Goal: Transaction & Acquisition: Purchase product/service

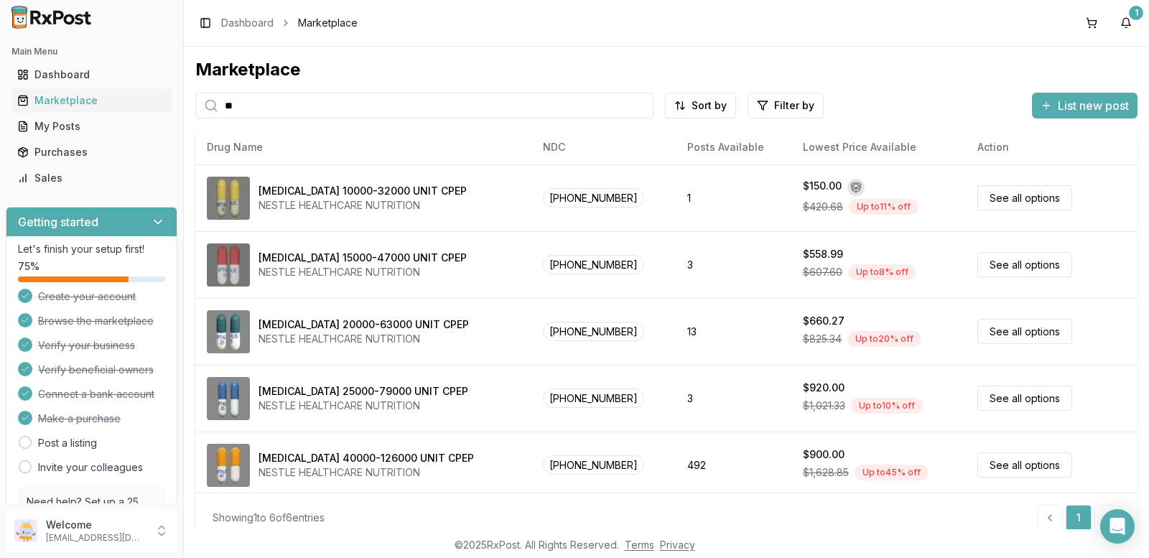
type input "*"
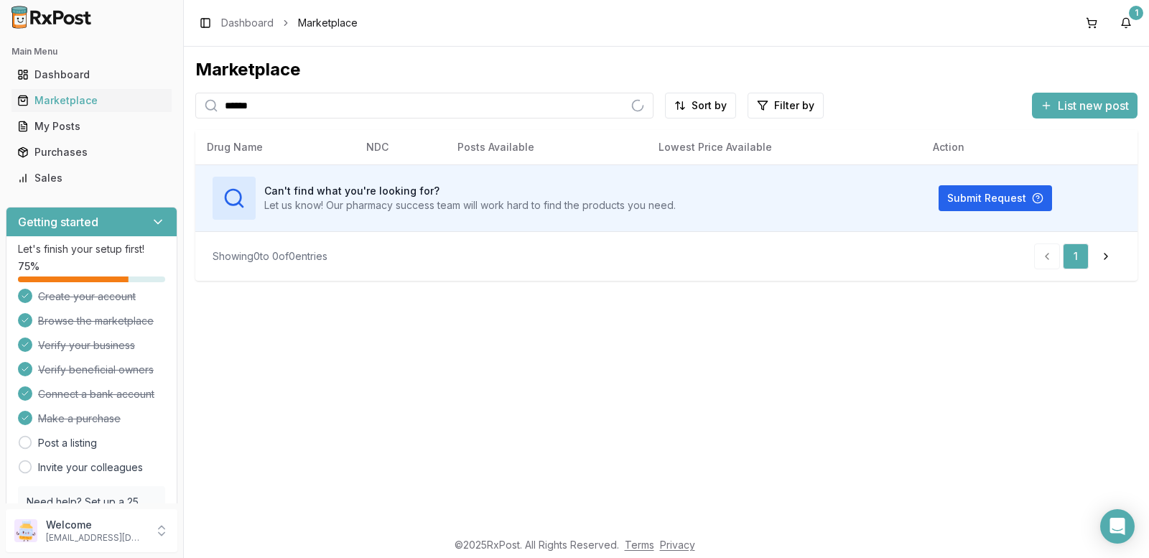
type input "******"
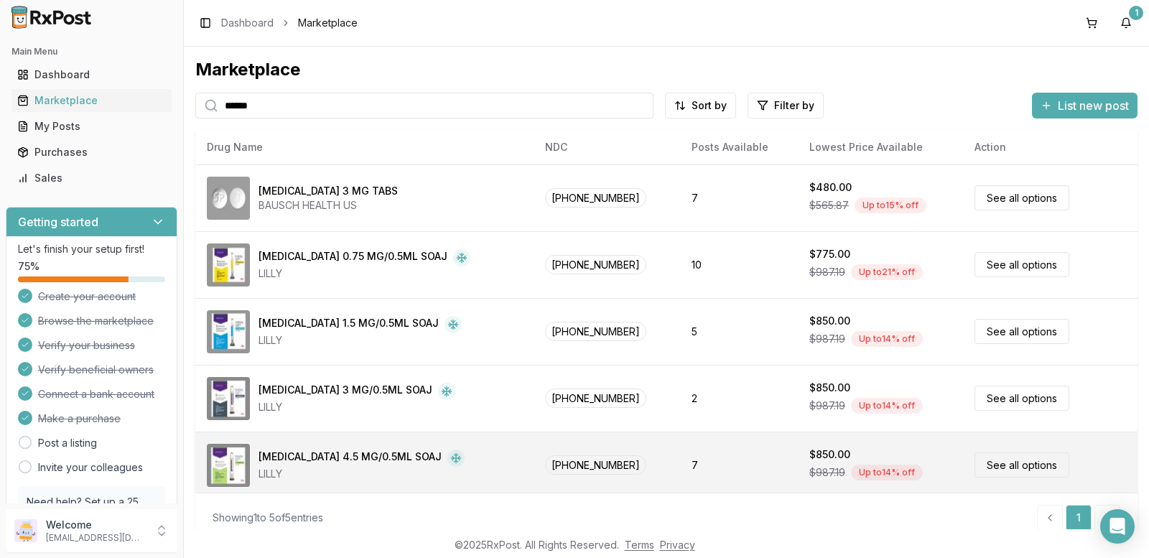
click at [281, 464] on div "[MEDICAL_DATA] 4.5 MG/0.5ML SOAJ" at bounding box center [349, 457] width 183 height 17
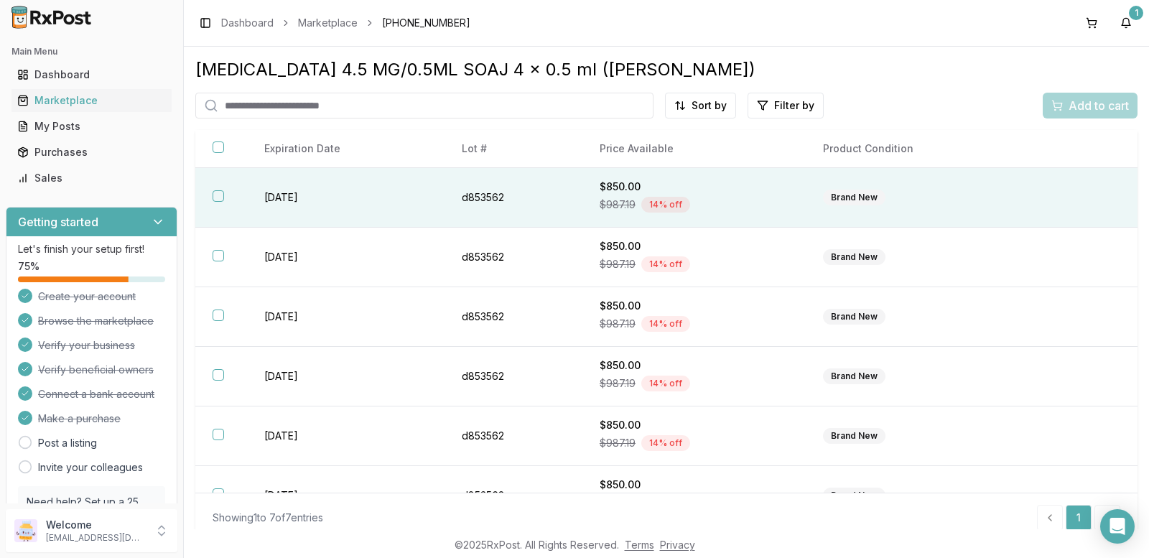
click at [213, 196] on button "button" at bounding box center [217, 195] width 11 height 11
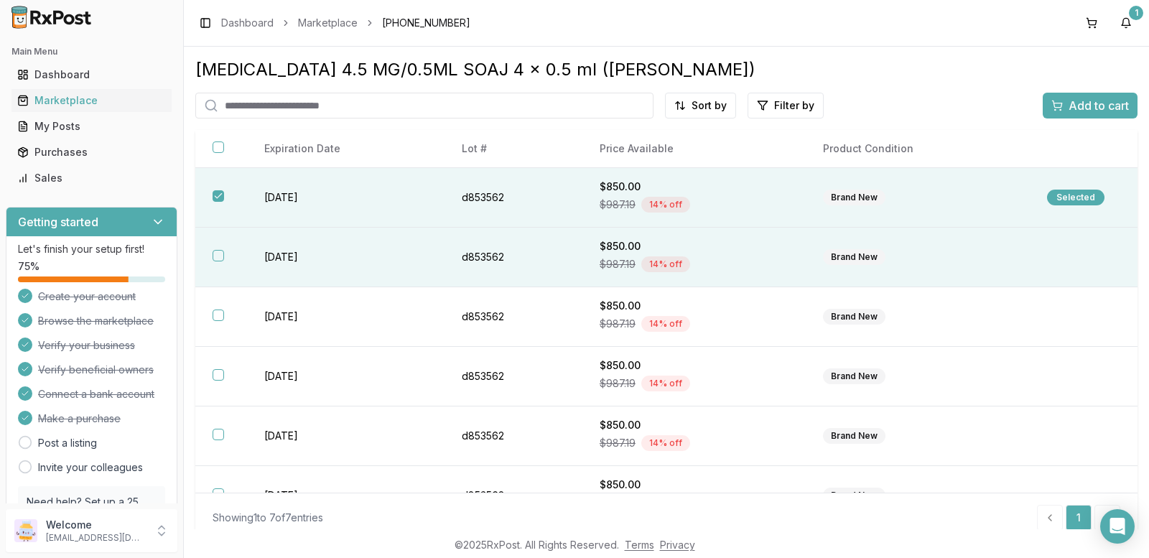
click at [220, 257] on button "button" at bounding box center [217, 255] width 11 height 11
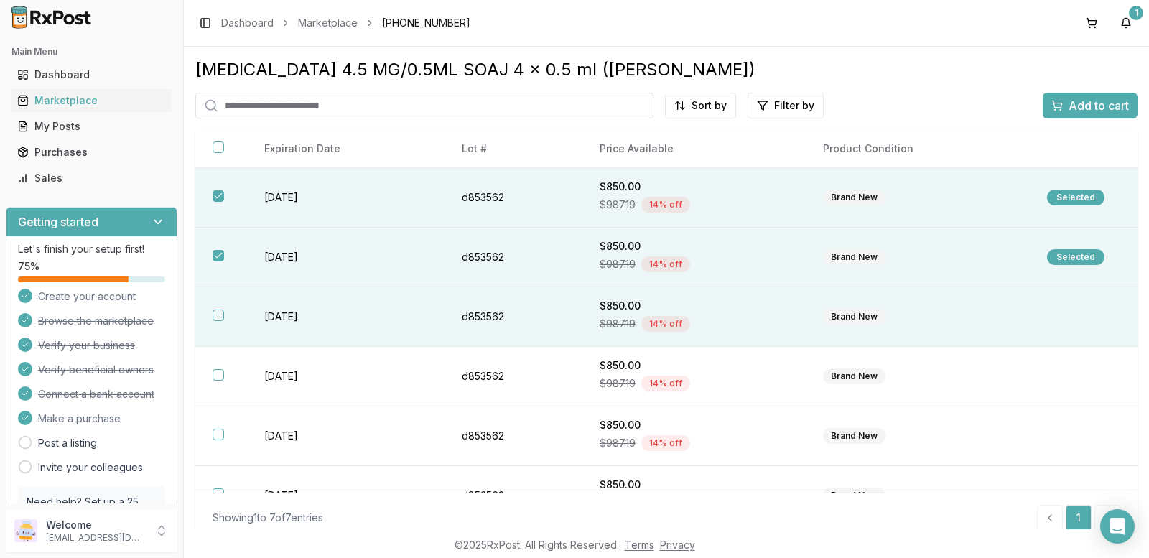
click at [212, 312] on button "button" at bounding box center [217, 314] width 11 height 11
click at [1069, 105] on span "Add to cart" at bounding box center [1098, 105] width 60 height 17
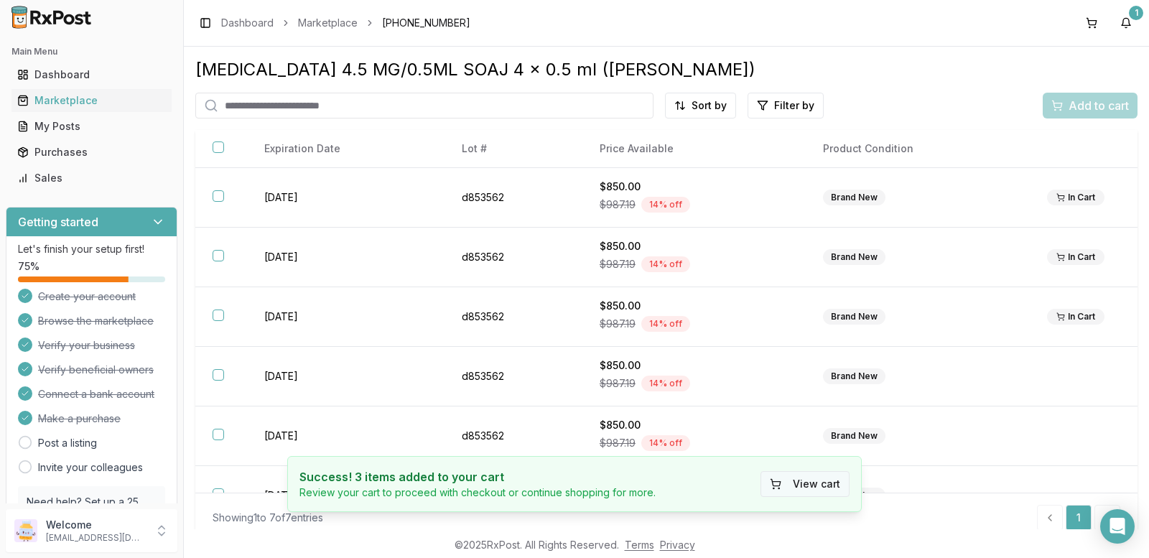
click at [823, 482] on button "View cart" at bounding box center [804, 484] width 89 height 26
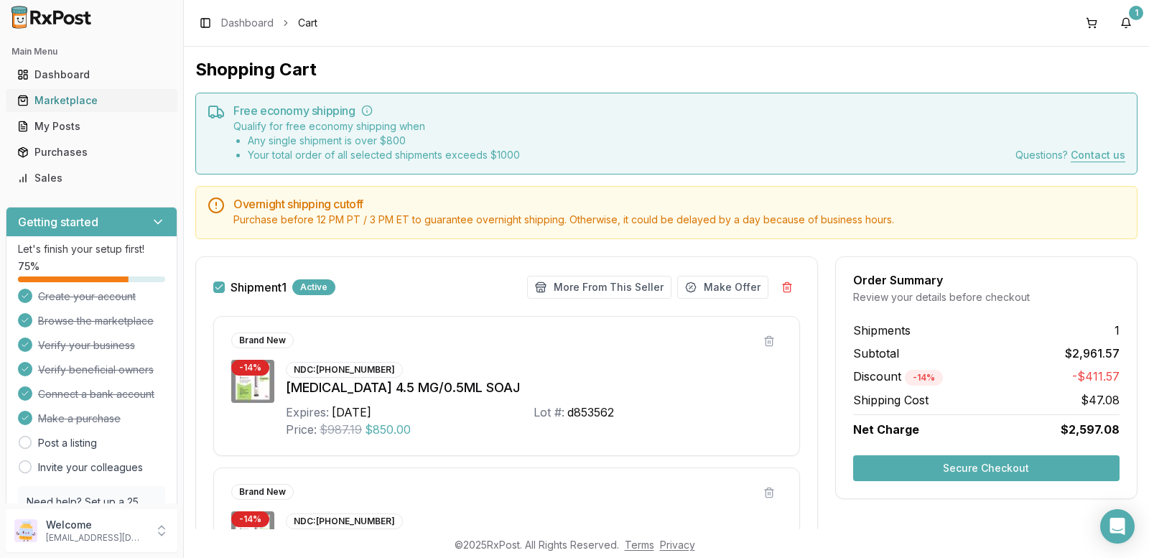
click at [54, 97] on div "Marketplace" at bounding box center [91, 100] width 149 height 14
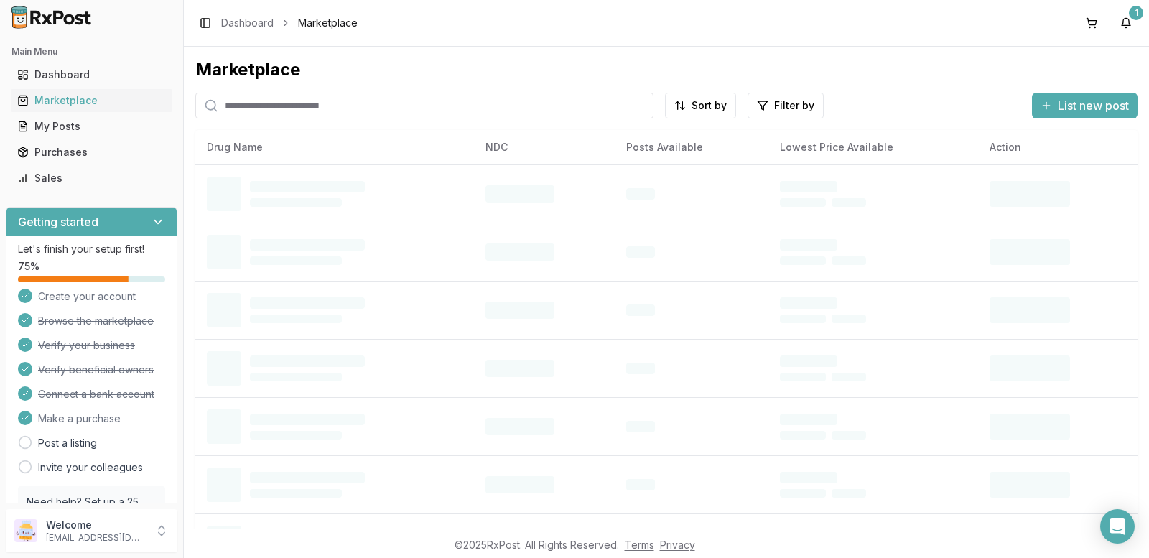
click at [278, 108] on input "search" at bounding box center [424, 106] width 458 height 26
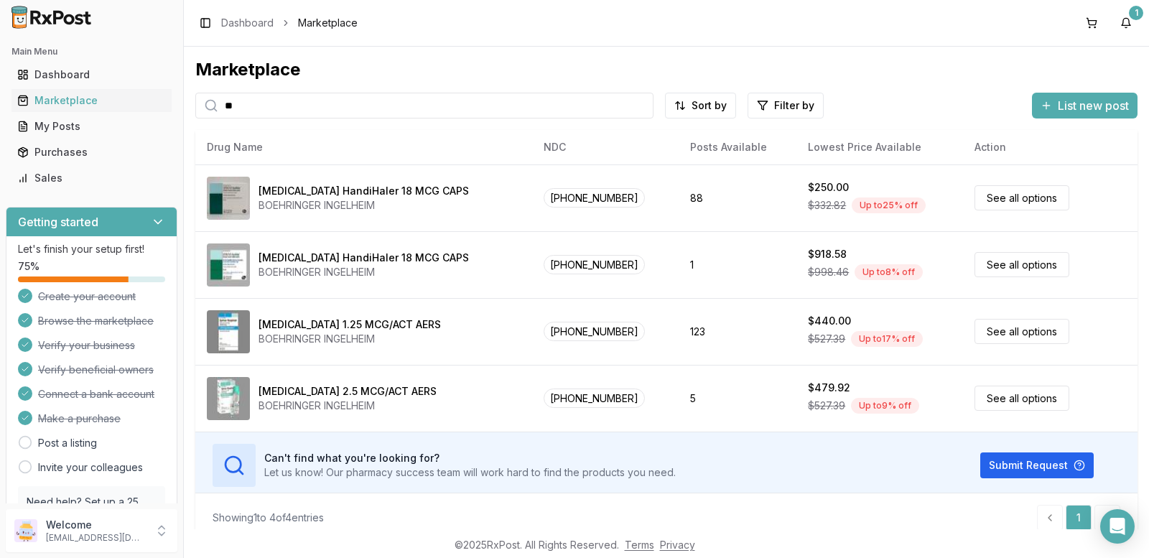
type input "*"
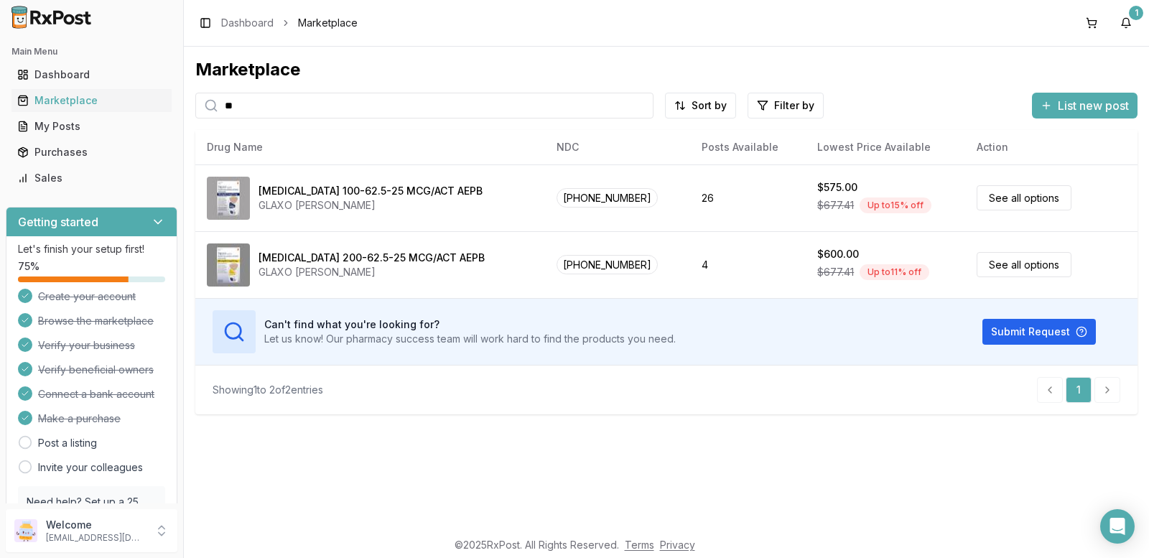
type input "*"
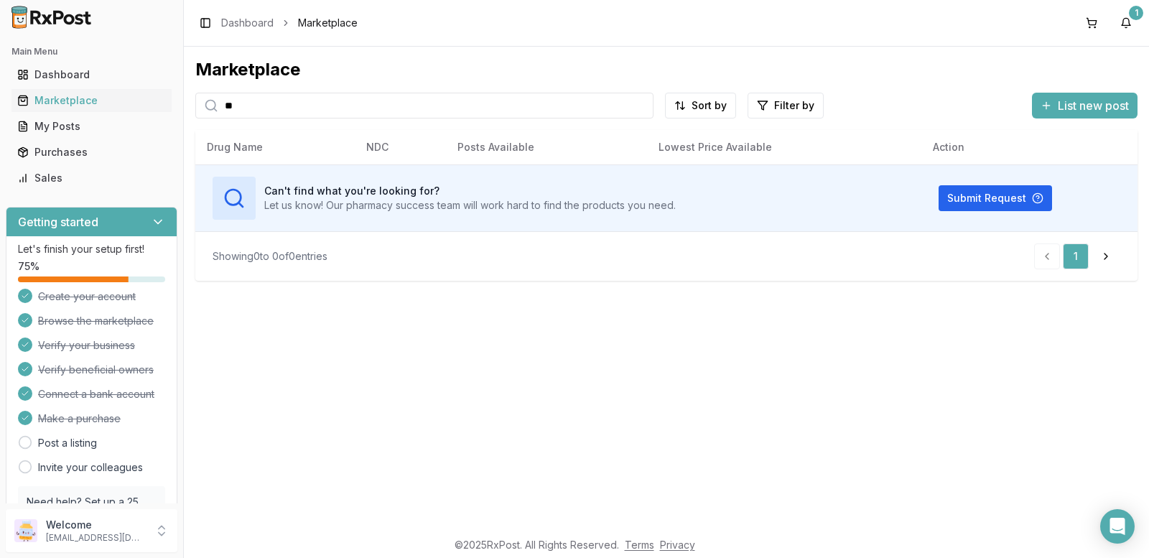
type input "*"
type input "*******"
